Goal: Navigation & Orientation: Find specific page/section

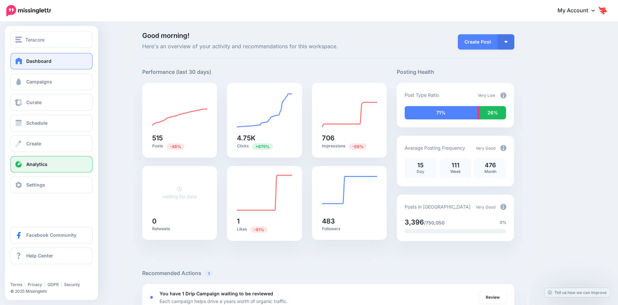
click at [28, 164] on span "Analytics" at bounding box center [36, 164] width 21 height 6
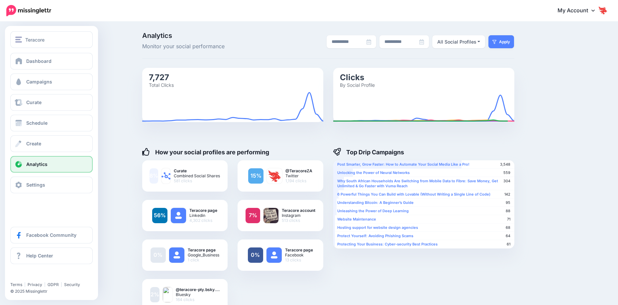
click at [31, 162] on span "Analytics" at bounding box center [36, 164] width 21 height 6
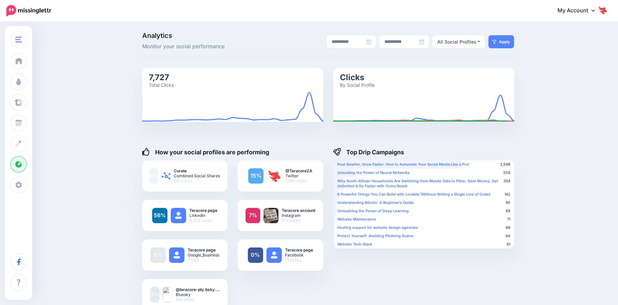
click at [608, 9] on img at bounding box center [603, 10] width 11 height 11
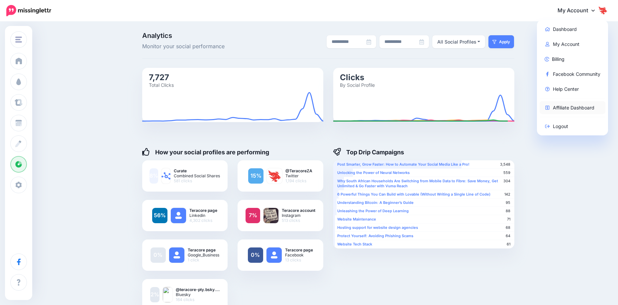
click at [581, 103] on link "Affiliate Dashboard" at bounding box center [573, 107] width 66 height 13
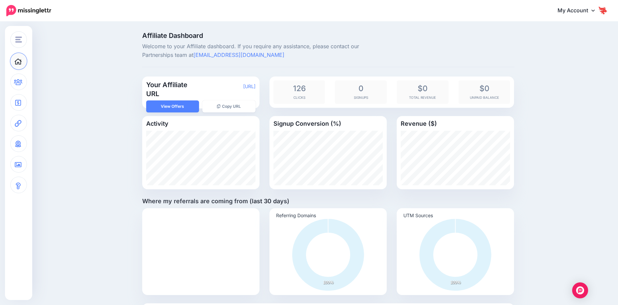
click at [607, 11] on img at bounding box center [603, 10] width 11 height 11
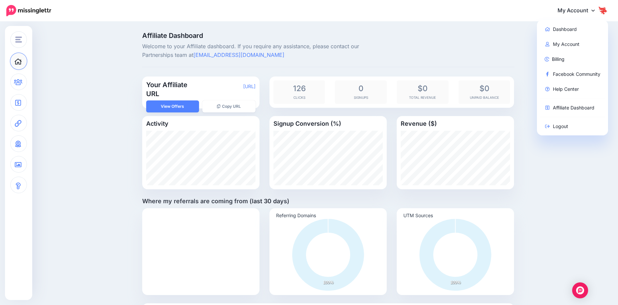
click at [573, 8] on link "My Account" at bounding box center [579, 11] width 57 height 16
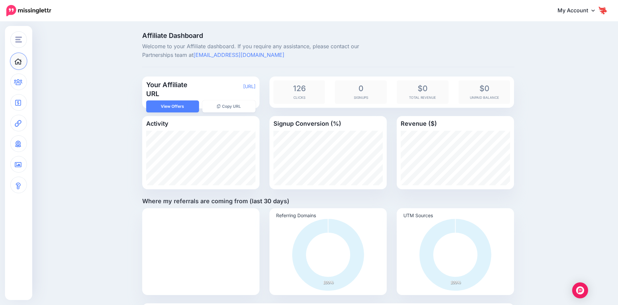
click at [574, 13] on link "My Account" at bounding box center [579, 11] width 57 height 16
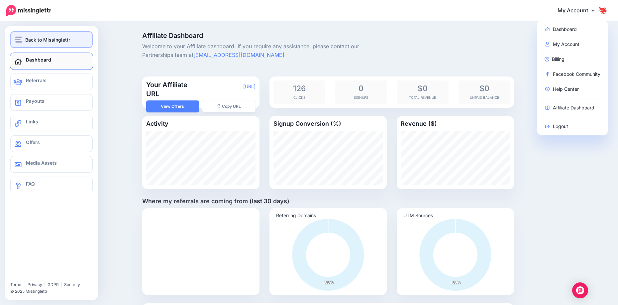
click at [28, 39] on span "Back to Missinglettr" at bounding box center [47, 40] width 45 height 8
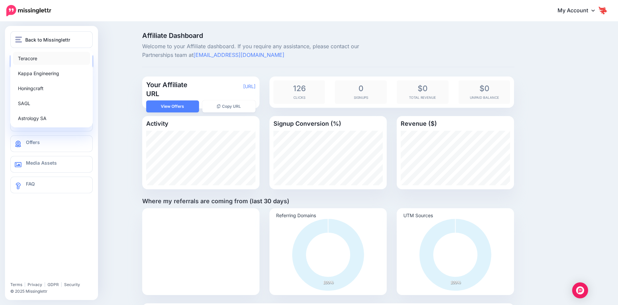
click at [32, 59] on link "Teracore" at bounding box center [51, 58] width 77 height 13
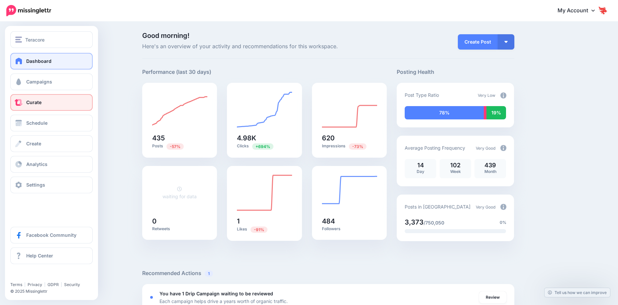
click at [29, 98] on link "Curate" at bounding box center [51, 102] width 82 height 17
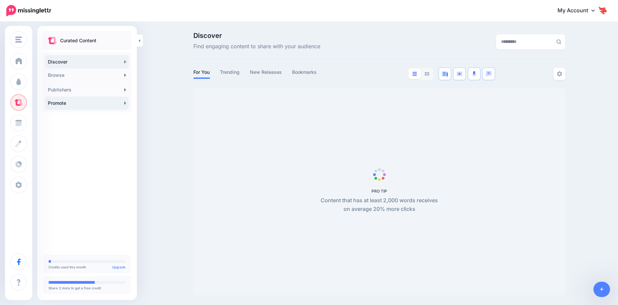
click at [102, 109] on link "Promote" at bounding box center [87, 102] width 84 height 13
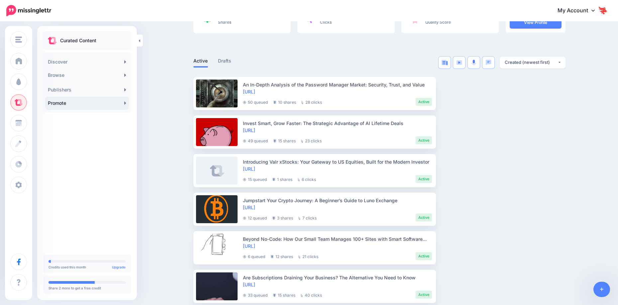
scroll to position [66, 0]
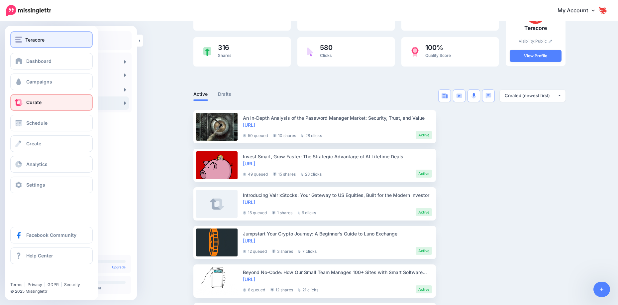
click at [28, 42] on span "Teracore" at bounding box center [34, 40] width 19 height 8
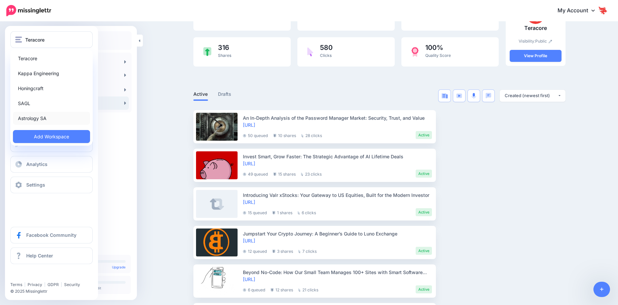
click at [39, 119] on link "Astrology SA" at bounding box center [51, 118] width 77 height 13
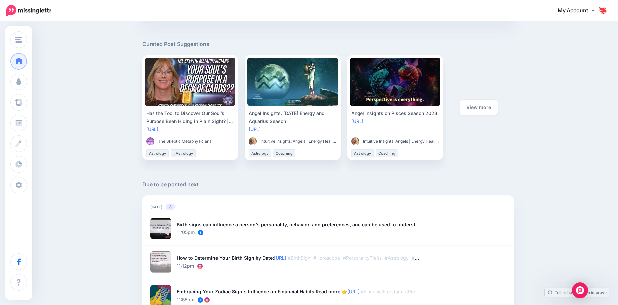
scroll to position [299, 0]
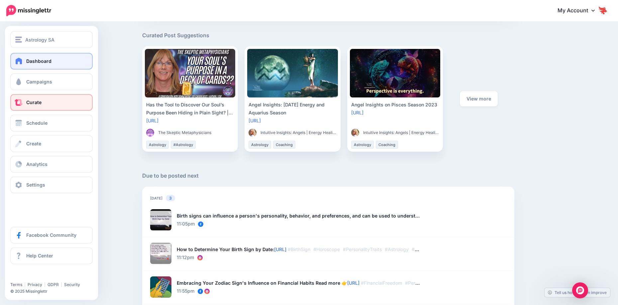
click at [34, 107] on link "Curate" at bounding box center [51, 102] width 82 height 17
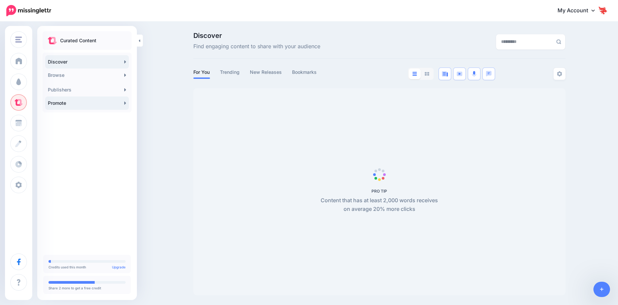
click at [73, 102] on link "Promote" at bounding box center [87, 102] width 84 height 13
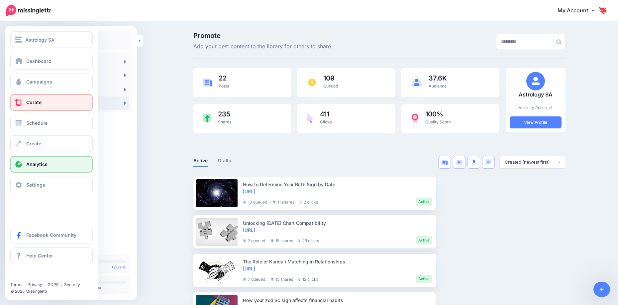
click at [52, 168] on link "Analytics" at bounding box center [51, 164] width 82 height 17
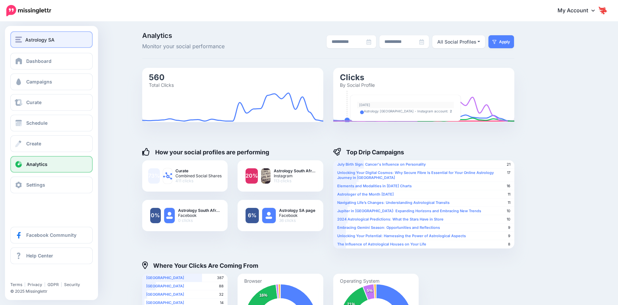
click at [29, 41] on span "Astrology SA" at bounding box center [39, 40] width 29 height 8
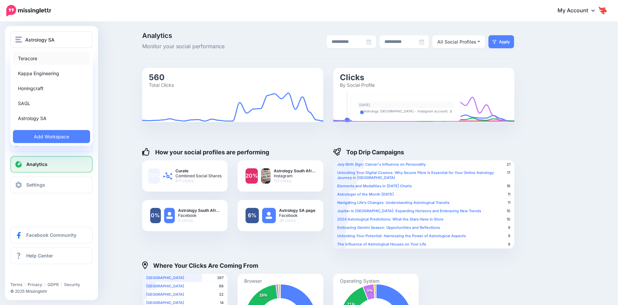
click at [39, 59] on link "Teracore" at bounding box center [51, 58] width 77 height 13
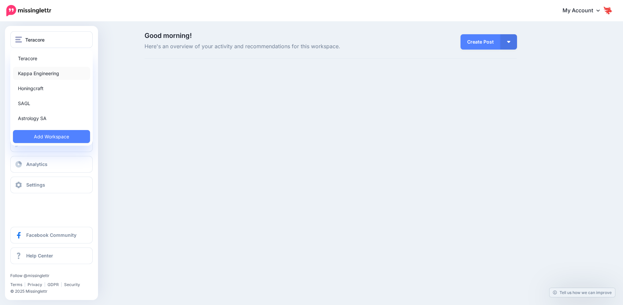
click at [35, 76] on link "Kappa Engineering" at bounding box center [51, 73] width 77 height 13
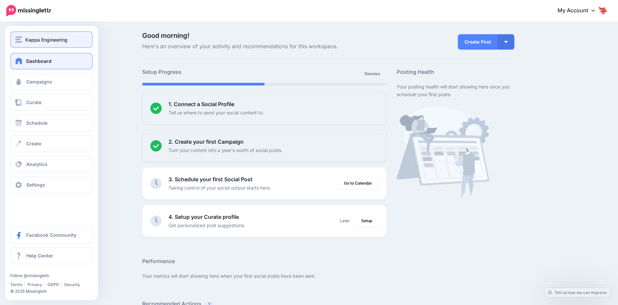
click at [40, 35] on button "Kappa Engineering" at bounding box center [51, 39] width 82 height 17
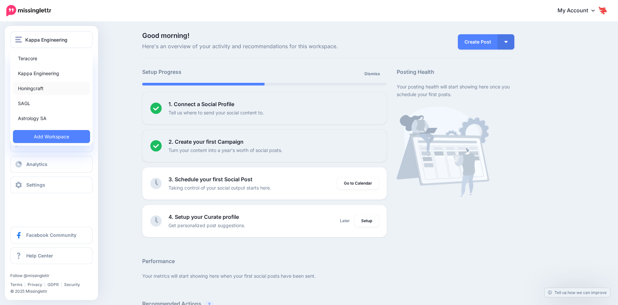
click at [45, 89] on link "Honingcraft" at bounding box center [51, 88] width 77 height 13
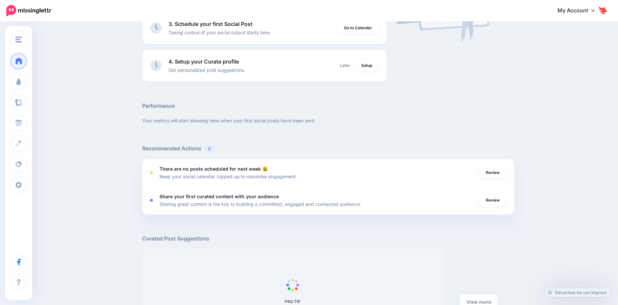
scroll to position [166, 0]
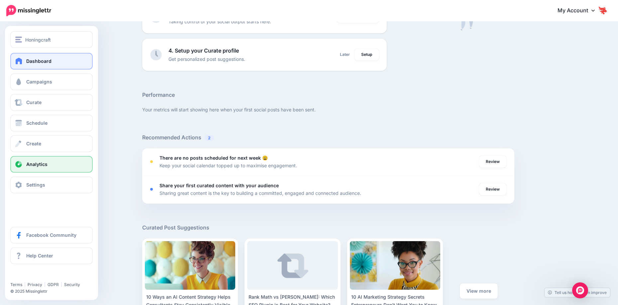
click at [44, 170] on link "Analytics" at bounding box center [51, 164] width 82 height 17
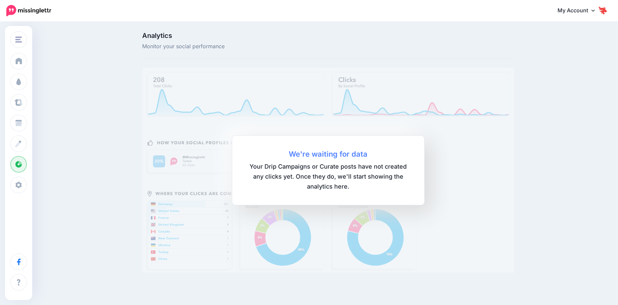
click at [116, 196] on div "Analytics Monitor your social performance We're waiting for data Your Drip Camp…" at bounding box center [309, 154] width 618 height 265
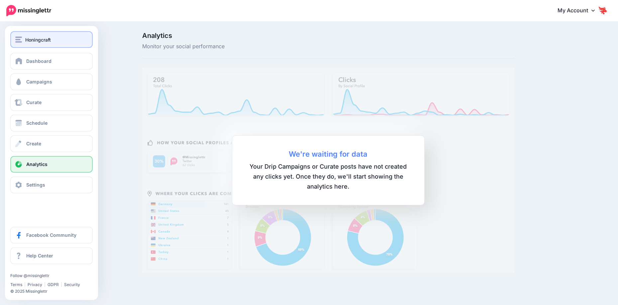
click at [21, 41] on img "button" at bounding box center [18, 40] width 7 height 6
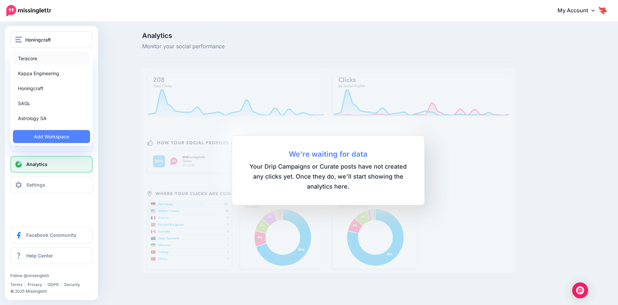
click at [36, 58] on link "Teracore" at bounding box center [51, 58] width 77 height 13
